Goal: Task Accomplishment & Management: Use online tool/utility

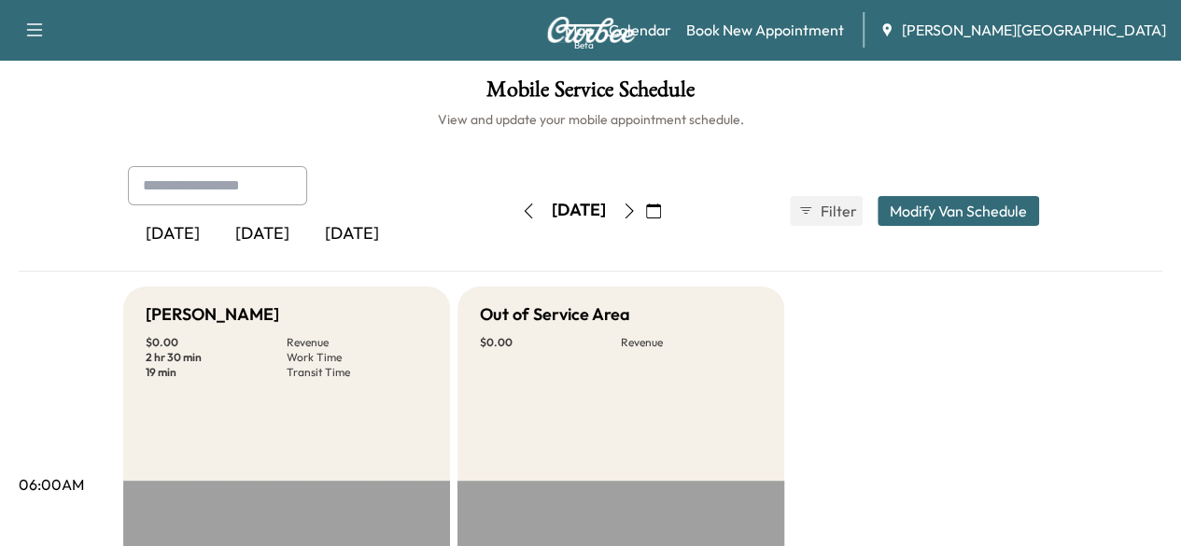
click at [661, 205] on icon "button" at bounding box center [653, 210] width 15 height 15
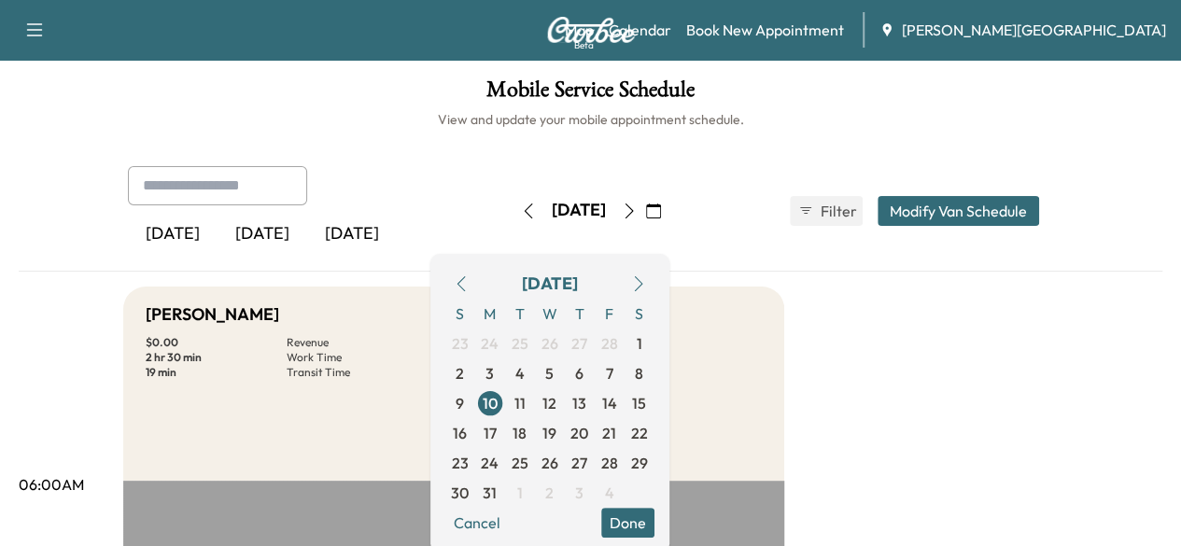
click at [646, 288] on icon "button" at bounding box center [638, 283] width 15 height 15
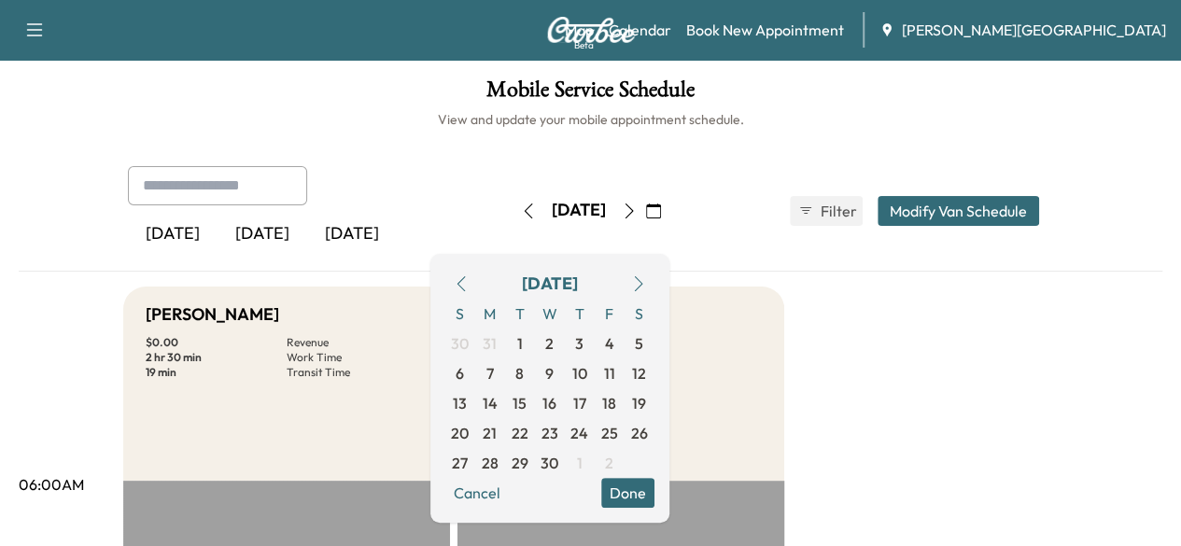
click at [646, 288] on icon "button" at bounding box center [638, 283] width 15 height 15
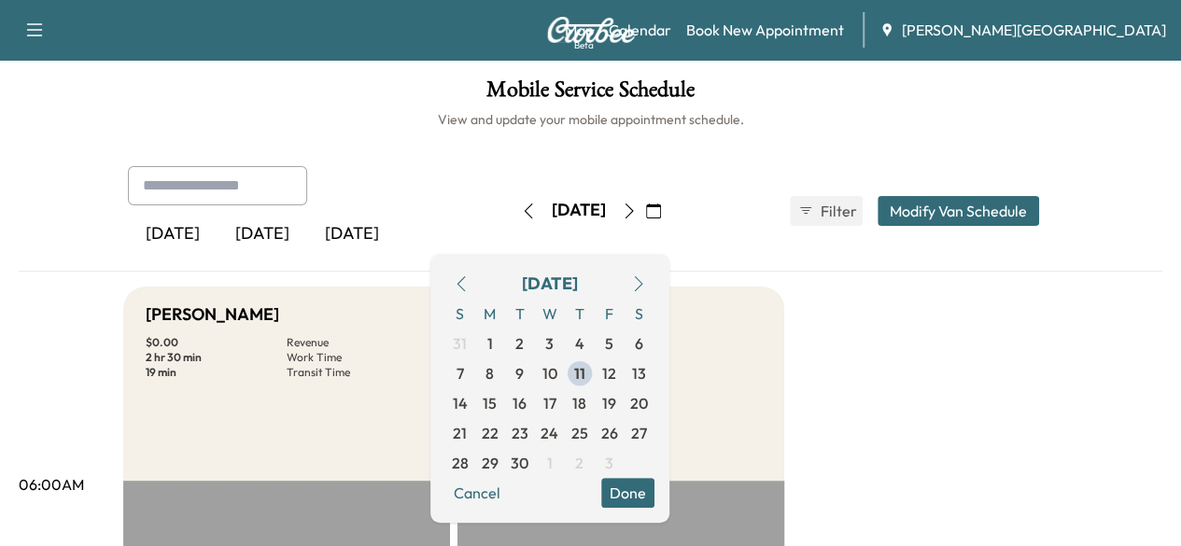
click at [646, 288] on icon "button" at bounding box center [638, 283] width 15 height 15
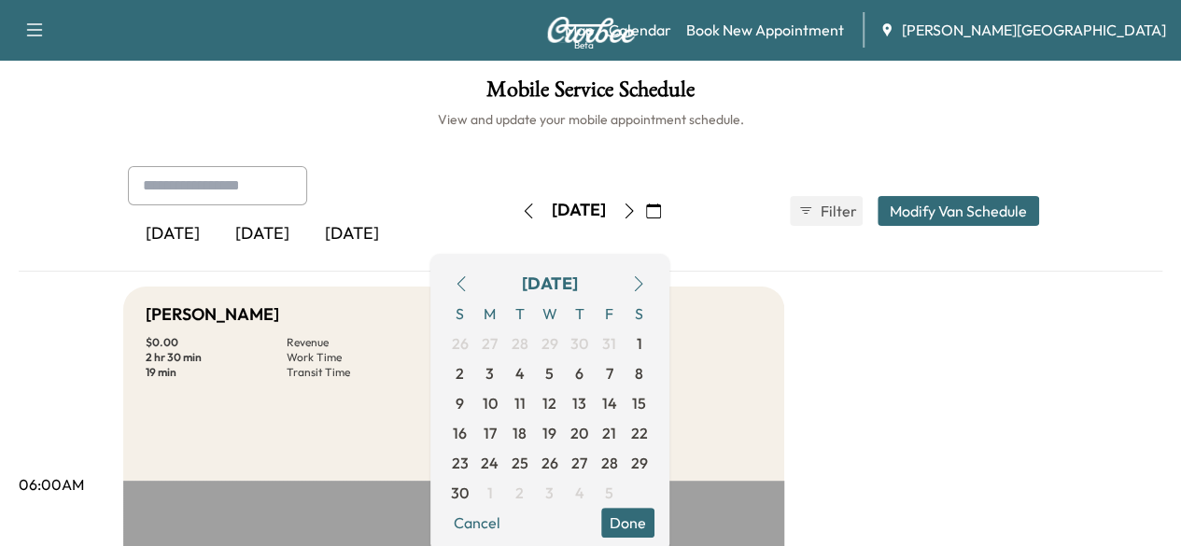
click at [469, 287] on icon "button" at bounding box center [461, 283] width 15 height 15
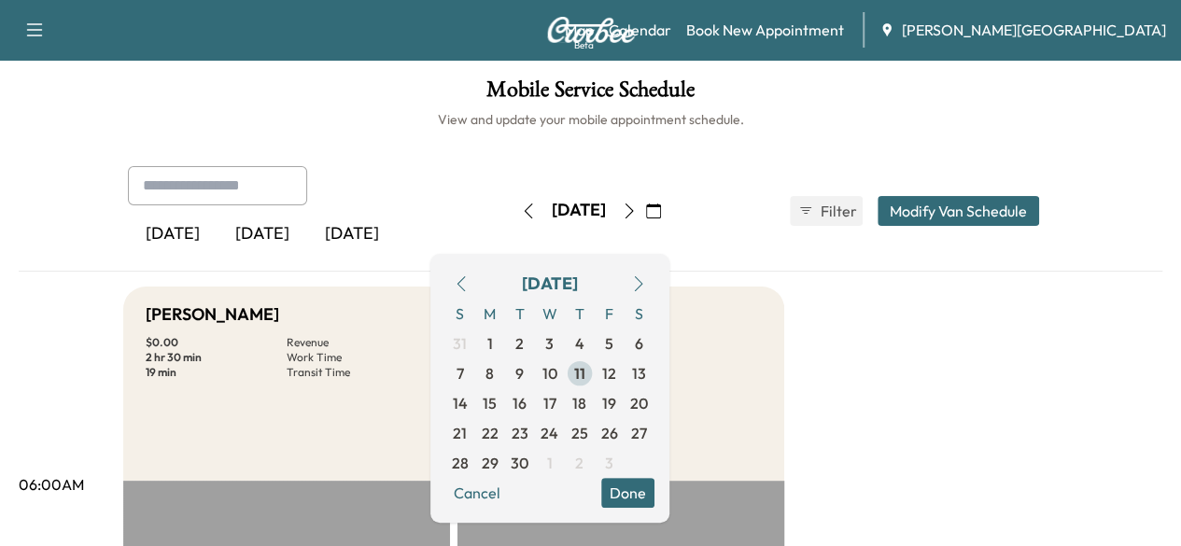
click at [585, 368] on span "11" at bounding box center [579, 373] width 11 height 22
click at [654, 486] on button "Done" at bounding box center [627, 493] width 53 height 30
